Goal: Transaction & Acquisition: Purchase product/service

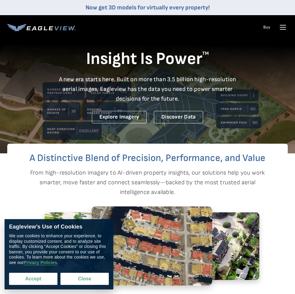
click at [38, 279] on button "Accept" at bounding box center [33, 278] width 48 height 12
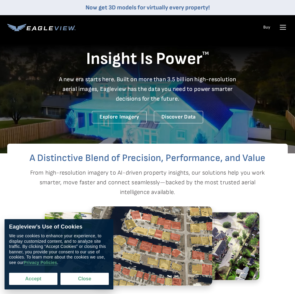
checkbox input "true"
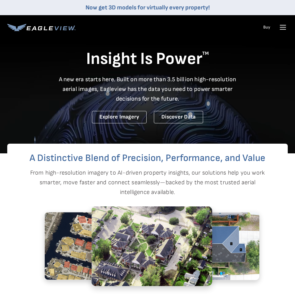
click at [283, 27] on icon at bounding box center [284, 27] width 6 height 0
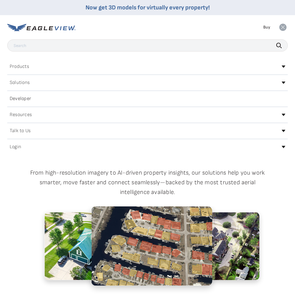
click at [13, 149] on h2 "Login" at bounding box center [16, 146] width 12 height 5
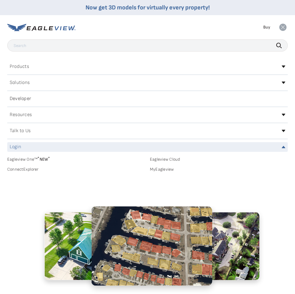
click at [16, 149] on h2 "Login" at bounding box center [16, 146] width 12 height 5
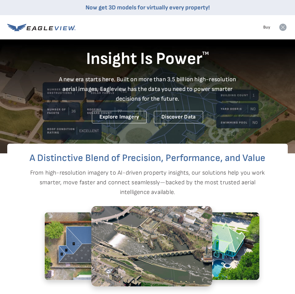
click at [284, 27] on icon at bounding box center [283, 27] width 7 height 7
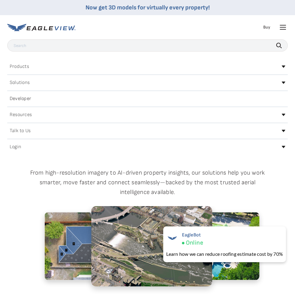
click at [283, 147] on icon at bounding box center [284, 147] width 4 height 2
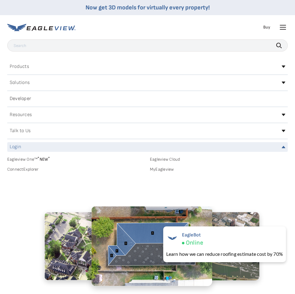
click at [165, 170] on link "MyEagleview" at bounding box center [219, 168] width 138 height 5
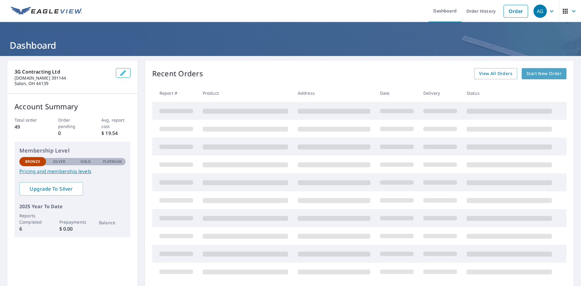
click at [534, 73] on span "Start New Order" at bounding box center [544, 74] width 35 height 8
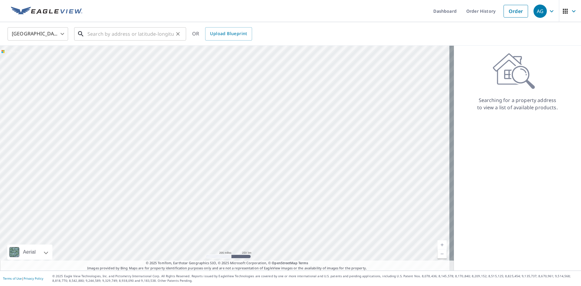
click at [99, 35] on input "text" at bounding box center [130, 33] width 86 height 17
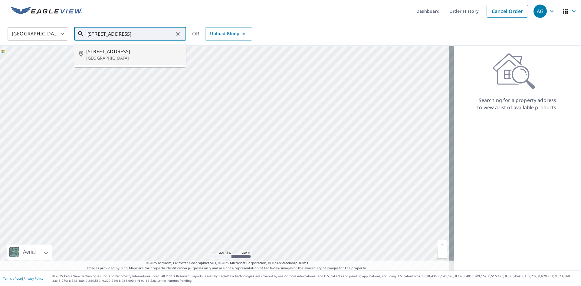
click at [103, 55] on p "[GEOGRAPHIC_DATA]" at bounding box center [133, 58] width 95 height 6
type input "[STREET_ADDRESS]"
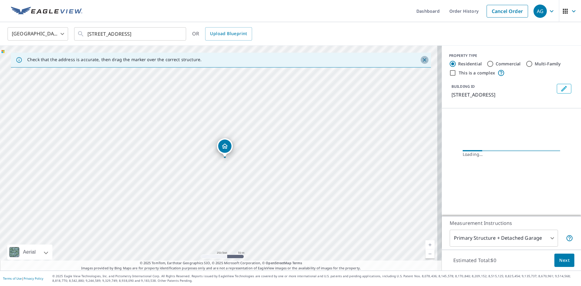
click at [422, 60] on icon "Close" at bounding box center [425, 60] width 6 height 6
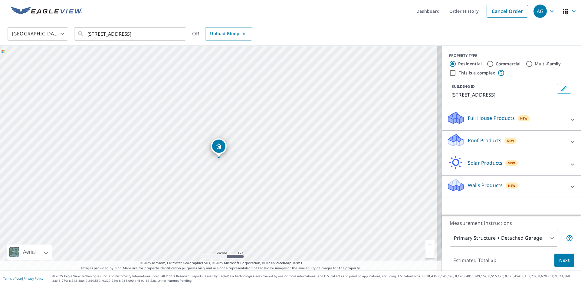
click at [480, 140] on p "Roof Products" at bounding box center [485, 140] width 34 height 7
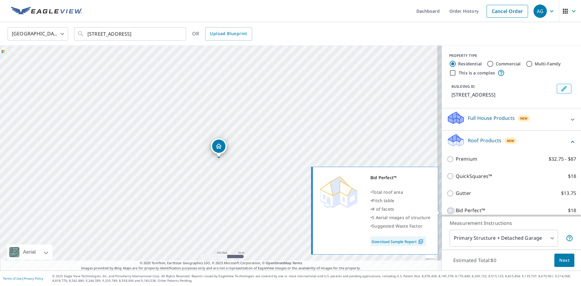
drag, startPoint x: 447, startPoint y: 210, endPoint x: 450, endPoint y: 209, distance: 3.4
click at [447, 210] on input "Bid Perfect™ $18" at bounding box center [451, 210] width 9 height 7
checkbox input "true"
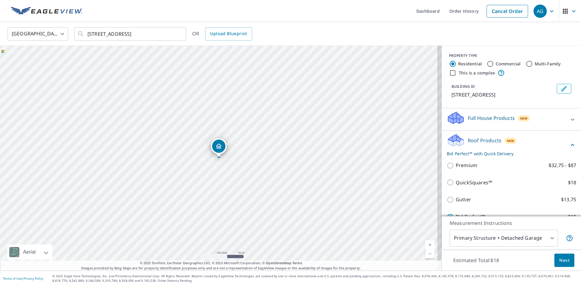
scroll to position [30, 0]
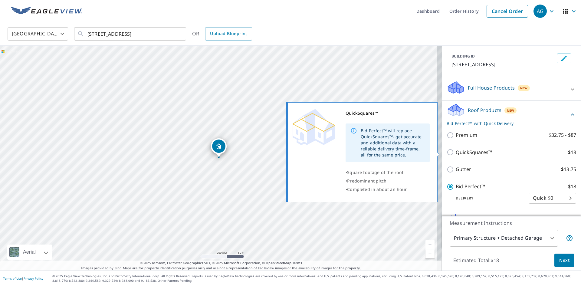
click at [467, 152] on p "QuickSquares™" at bounding box center [474, 153] width 36 height 8
click at [456, 152] on input "QuickSquares™ $18" at bounding box center [451, 152] width 9 height 7
checkbox input "true"
checkbox input "false"
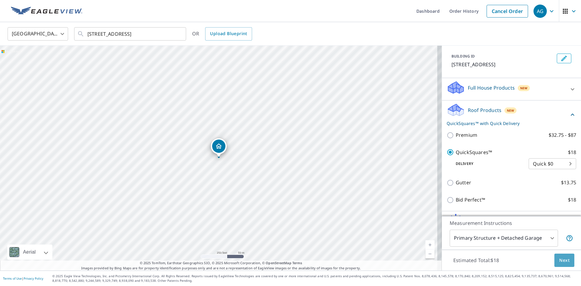
click at [560, 262] on span "Next" at bounding box center [564, 261] width 10 height 8
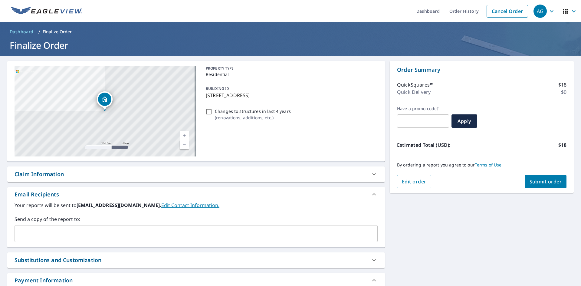
click at [537, 182] on span "Submit order" at bounding box center [546, 181] width 32 height 7
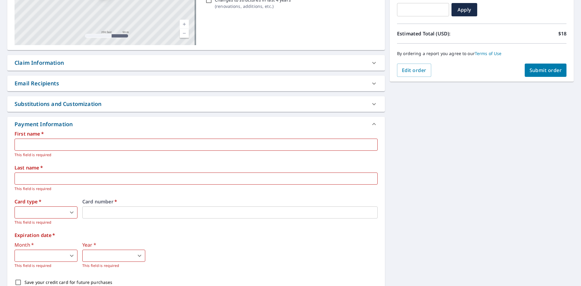
scroll to position [121, 0]
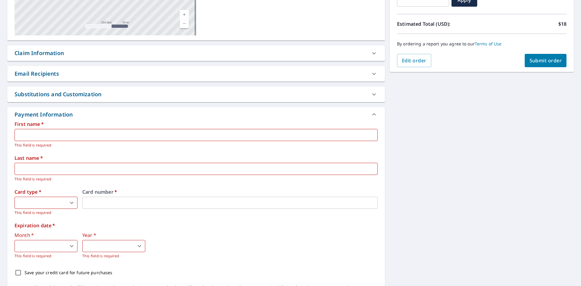
click at [39, 137] on input "text" at bounding box center [196, 135] width 363 height 12
type input "[PERSON_NAME]"
click at [39, 167] on input "text" at bounding box center [196, 169] width 363 height 12
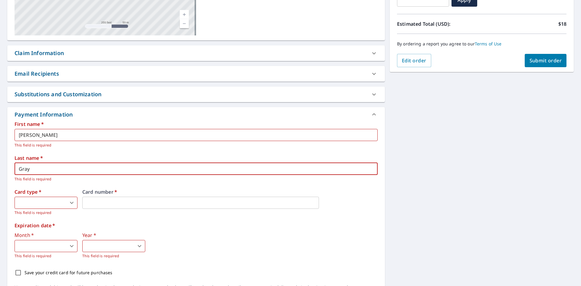
type input "Gray"
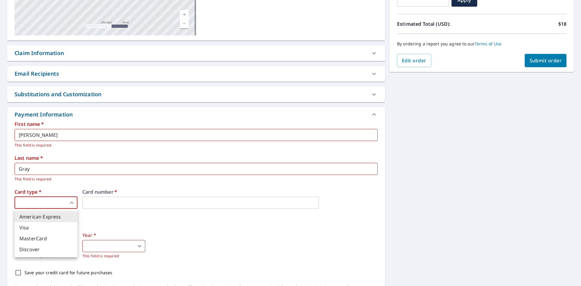
click at [56, 202] on body "AG AG Dashboard Order History Cancel Order AG Dashboard / Finalize Order Finali…" at bounding box center [290, 143] width 581 height 286
click at [43, 224] on li "Visa" at bounding box center [46, 227] width 63 height 11
type input "2"
click at [103, 194] on label "Card number   *" at bounding box center [229, 191] width 295 height 5
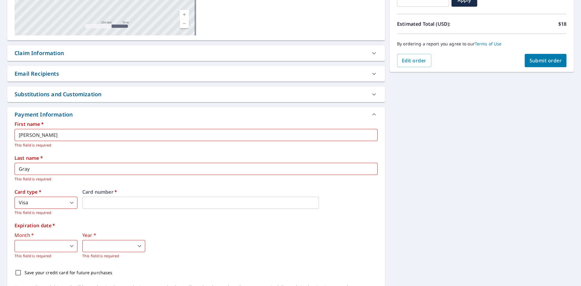
click at [67, 248] on body "AG AG Dashboard Order History Cancel Order AG Dashboard / Finalize Order Finali…" at bounding box center [290, 143] width 581 height 286
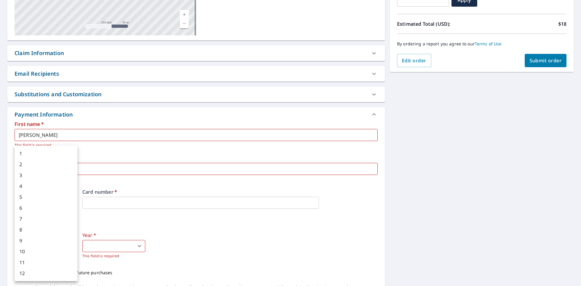
click at [35, 232] on li "8" at bounding box center [46, 229] width 63 height 11
type input "8"
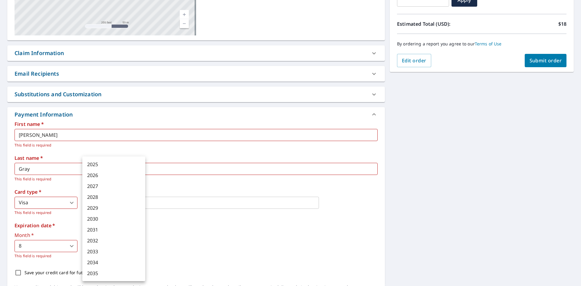
click at [131, 245] on body "AG AG Dashboard Order History Cancel Order AG Dashboard / Finalize Order Finali…" at bounding box center [290, 143] width 581 height 286
click at [110, 196] on li "2028" at bounding box center [113, 197] width 63 height 11
type input "2028"
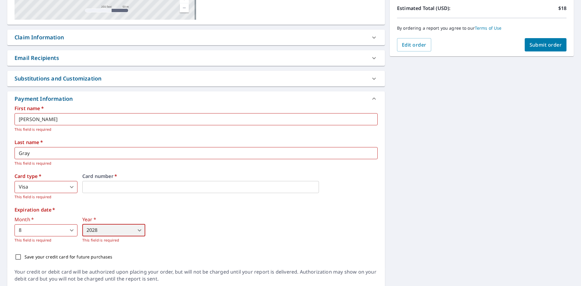
scroll to position [158, 0]
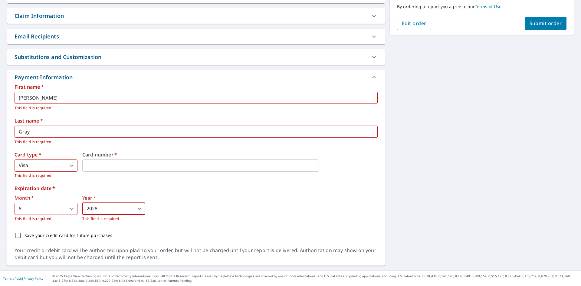
click at [261, 201] on div "Month   * 8 8 ​ This field is required Year   * 2028 2028 ​ This field is requi…" at bounding box center [196, 209] width 363 height 26
drag, startPoint x: 255, startPoint y: 203, endPoint x: 240, endPoint y: 187, distance: 21.8
click at [253, 203] on div "Month   * 8 8 ​ This field is required Year   * 2028 2028 ​ This field is requi…" at bounding box center [196, 209] width 363 height 26
click at [354, 149] on div "First name   * [PERSON_NAME] ​ This field is required Last name   * Gray ​ This…" at bounding box center [196, 162] width 363 height 157
click at [322, 113] on div "First name   * [PERSON_NAME] ​ This field is required Last name   * Gray ​ This…" at bounding box center [196, 162] width 363 height 157
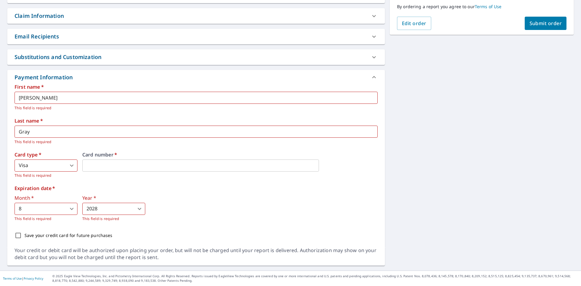
click at [541, 24] on span "Submit order" at bounding box center [546, 23] width 32 height 7
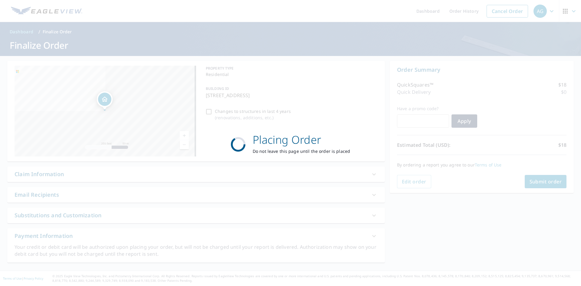
scroll to position [0, 0]
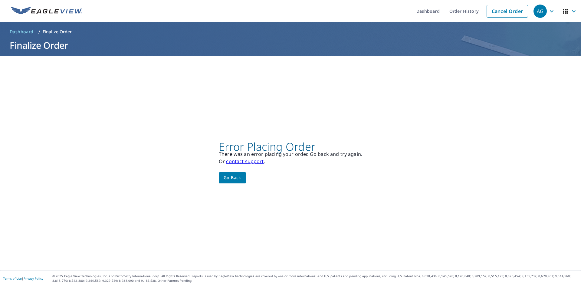
click at [236, 178] on span "Go back" at bounding box center [233, 178] width 18 height 8
